Goal: Transaction & Acquisition: Purchase product/service

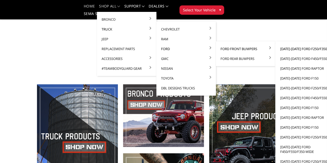
scroll to position [94, 0]
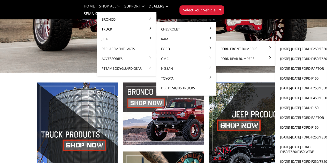
click at [218, 50] on link "Ford Front Bumpers" at bounding box center [245, 49] width 55 height 10
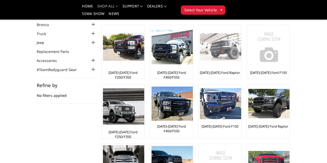
scroll to position [19, 0]
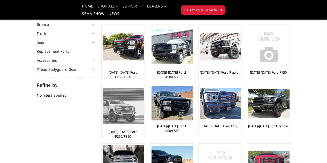
click at [144, 88] on img at bounding box center [123, 106] width 41 height 36
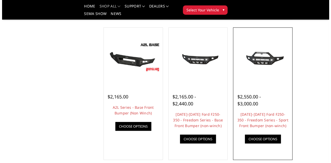
scroll to position [176, 0]
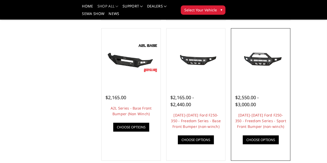
click at [0, 0] on link "Quick view" at bounding box center [0, 0] width 0 height 0
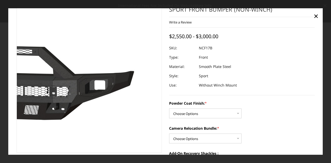
scroll to position [19, 0]
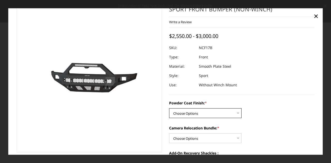
click at [206, 115] on select "Choose Options Bare Metal Textured Black Powder Coat" at bounding box center [205, 113] width 72 height 10
select select "3080"
click at [169, 108] on select "Choose Options Bare Metal Textured Black Powder Coat" at bounding box center [205, 113] width 72 height 10
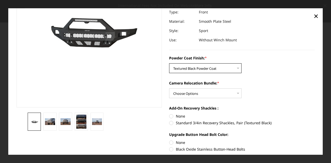
scroll to position [64, 0]
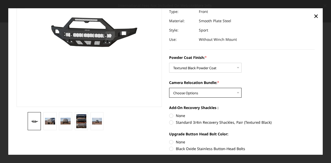
click at [213, 92] on select "Choose Options WITH Camera Relocation Bundle WITHOUT Camera Relocation Bundle" at bounding box center [205, 93] width 72 height 10
select select "3081"
click at [169, 88] on select "Choose Options WITH Camera Relocation Bundle WITHOUT Camera Relocation Bundle" at bounding box center [205, 93] width 72 height 10
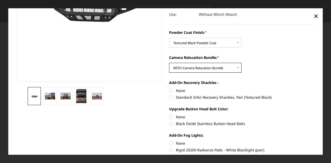
scroll to position [90, 0]
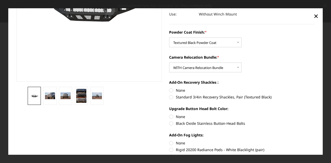
click at [171, 97] on label "Standard 3/4in Recovery Shackles, Pair (Textured Black)" at bounding box center [242, 96] width 146 height 5
click at [315, 88] on input "Standard 3/4in Recovery Shackles, Pair (Textured Black)" at bounding box center [315, 88] width 0 height 0
radio input "true"
click at [171, 124] on label "Black Oxide Stainless Button-Head Bolts" at bounding box center [242, 123] width 146 height 5
click at [315, 114] on input "Black Oxide Stainless Button-Head Bolts" at bounding box center [315, 114] width 0 height 0
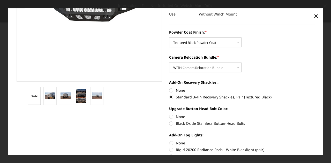
radio input "true"
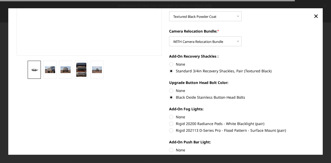
scroll to position [117, 0]
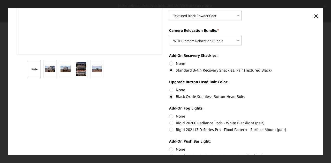
click at [170, 130] on label "Rigid 202113 D-Series Pro - Flood Pattern - Surface Mount (pair)" at bounding box center [242, 129] width 146 height 5
click at [315, 121] on input "Rigid 202113 D-Series Pro - Flood Pattern - Surface Mount (pair)" at bounding box center [315, 120] width 0 height 0
radio input "true"
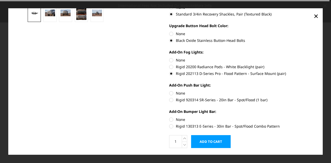
scroll to position [174, 0]
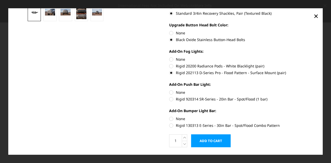
click at [169, 92] on label "None" at bounding box center [242, 92] width 146 height 5
click at [169, 90] on input "None" at bounding box center [169, 90] width 0 height 0
radio input "true"
click at [170, 125] on label "Rigid 130313 E-Series - 30in Bar - Spot/Flood Combo Pattern" at bounding box center [242, 125] width 146 height 5
click at [315, 117] on input "Rigid 130313 E-Series - 30in Bar - Spot/Flood Combo Pattern" at bounding box center [315, 116] width 0 height 0
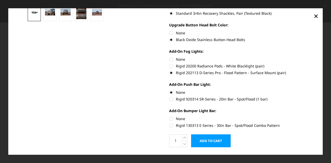
radio input "true"
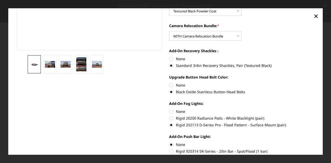
scroll to position [122, 0]
